Goal: Obtain resource: Download file/media

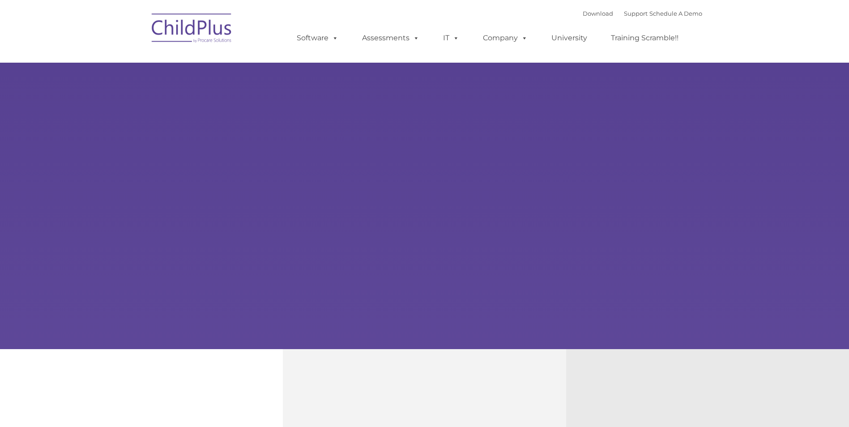
type input ""
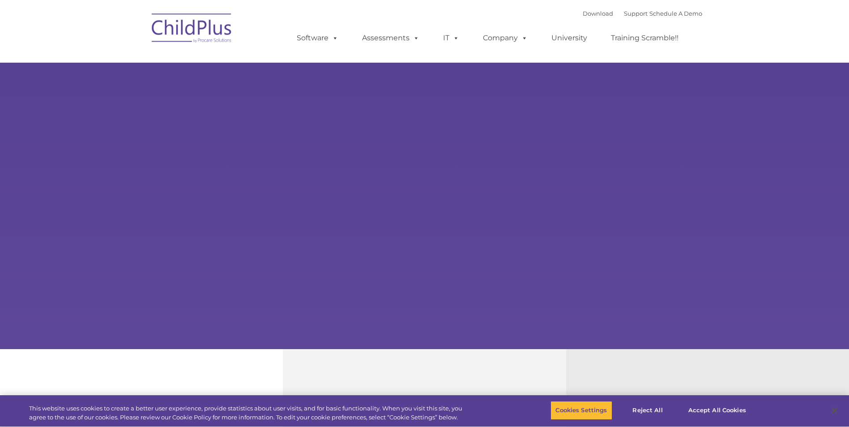
select select "MEDIUM"
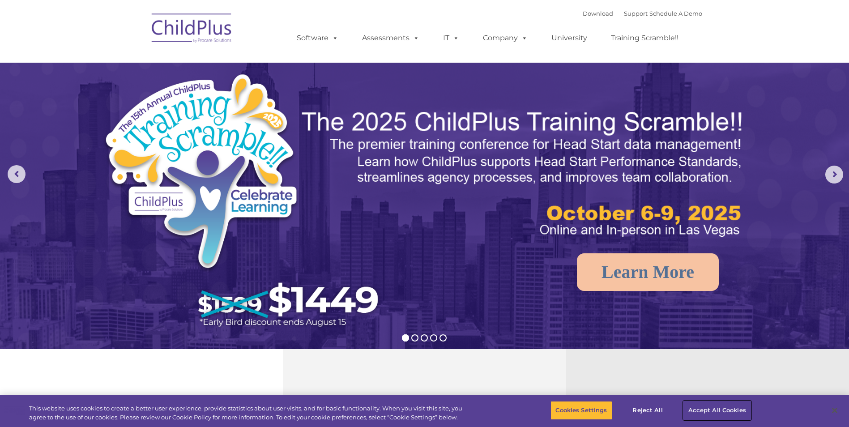
click at [712, 409] on button "Accept All Cookies" at bounding box center [718, 410] width 68 height 19
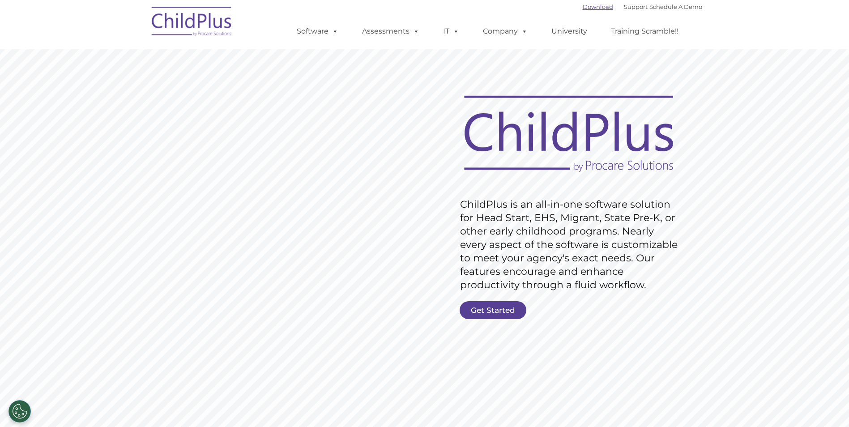
click at [583, 4] on link "Download" at bounding box center [598, 6] width 30 height 7
